Goal: Task Accomplishment & Management: Use online tool/utility

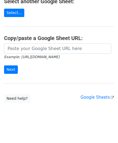
scroll to position [71, 0]
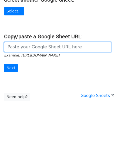
click at [23, 48] on input "url" at bounding box center [57, 47] width 107 height 10
paste input "[URL][DOMAIN_NAME]"
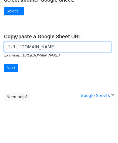
scroll to position [0, 120]
type input "[URL][DOMAIN_NAME]"
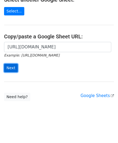
click at [11, 66] on input "Next" at bounding box center [11, 68] width 14 height 8
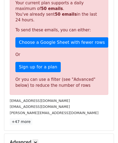
scroll to position [178, 0]
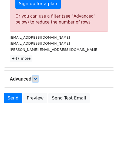
click at [36, 77] on icon at bounding box center [35, 78] width 3 height 3
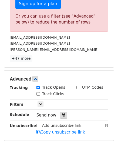
click at [60, 112] on div at bounding box center [63, 115] width 7 height 7
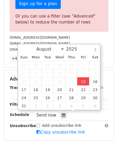
type input "2025-08-15 12:00"
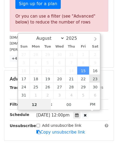
paste input "0"
type input "10"
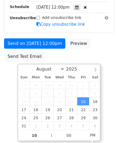
type input "2025-08-15 22:00"
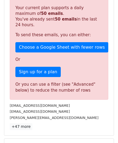
scroll to position [248, 0]
